Goal: Transaction & Acquisition: Purchase product/service

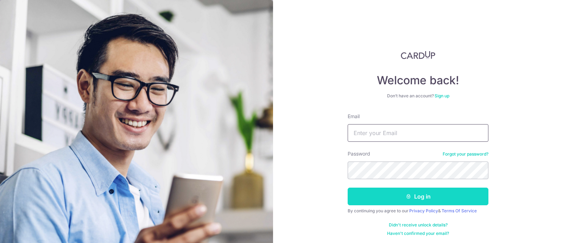
type input "[EMAIL_ADDRESS][DOMAIN_NAME]"
click at [414, 198] on button "Log in" at bounding box center [418, 196] width 141 height 18
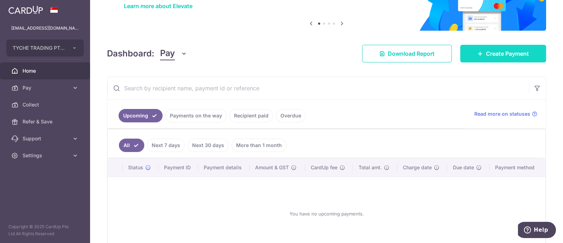
click at [488, 61] on link "Create Payment" at bounding box center [504, 54] width 86 height 18
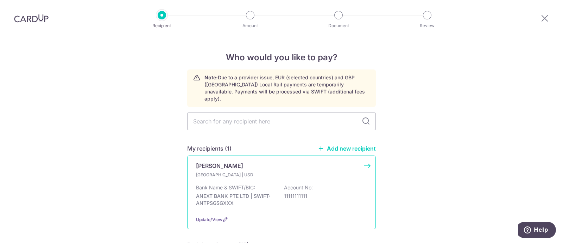
click at [256, 171] on p "[GEOGRAPHIC_DATA] | USD" at bounding box center [237, 174] width 83 height 7
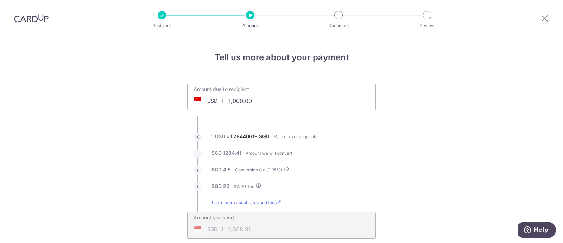
scroll to position [30, 0]
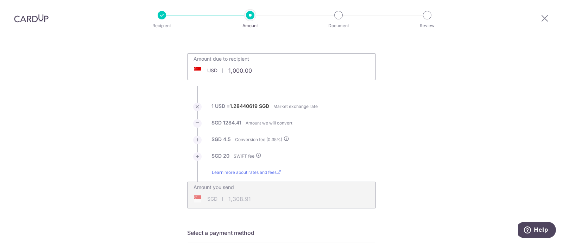
click at [211, 71] on span "USD" at bounding box center [212, 70] width 10 height 7
click at [278, 68] on input "1,000.00" at bounding box center [242, 70] width 109 height 16
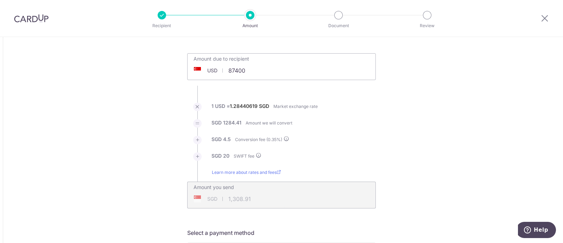
type input "87,400.00"
type input "112,691.31"
click at [242, 71] on input "87,400.00" at bounding box center [242, 70] width 109 height 16
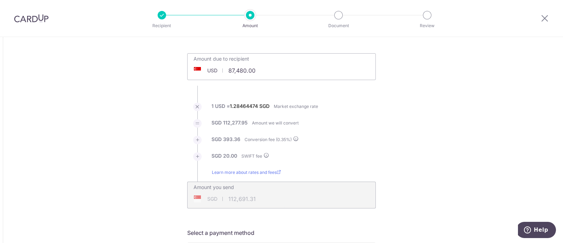
type input "87,480.00"
type input "112,807.31"
